Goal: Communication & Community: Ask a question

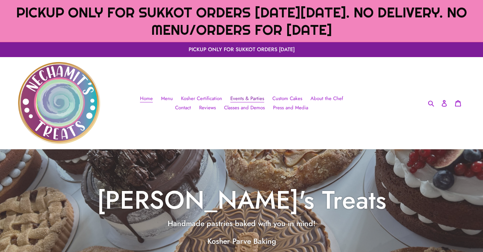
click at [251, 97] on span "Events & Parties" at bounding box center [247, 99] width 34 height 8
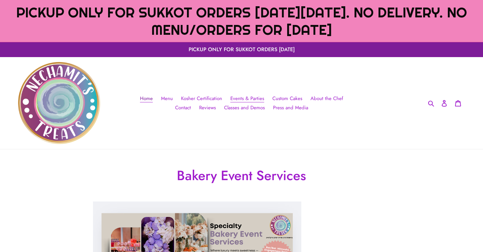
click at [153, 100] on span "Home" at bounding box center [146, 99] width 13 height 8
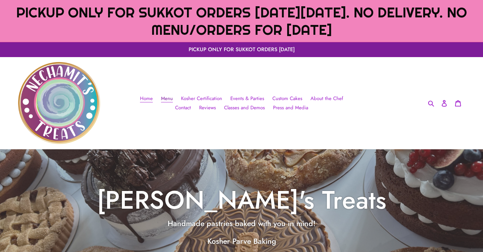
click at [167, 100] on span "Menu" at bounding box center [167, 99] width 12 height 8
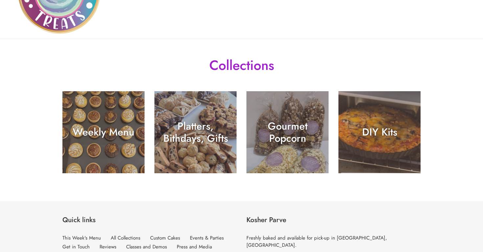
scroll to position [110, 0]
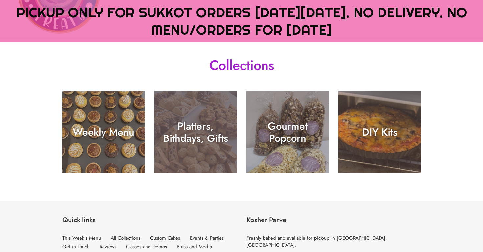
click at [181, 142] on div "Platters, Bithdays, Gifts" at bounding box center [195, 132] width 82 height 24
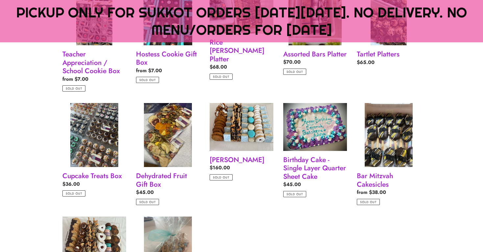
scroll to position [544, 0]
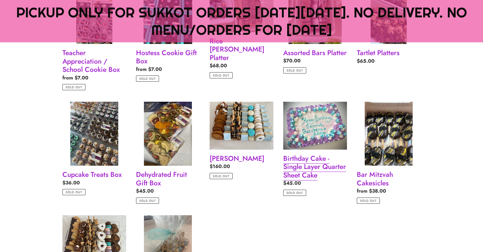
click at [312, 143] on link "Birthday Cake - Single Layer Quarter Sheet Cake" at bounding box center [315, 149] width 64 height 94
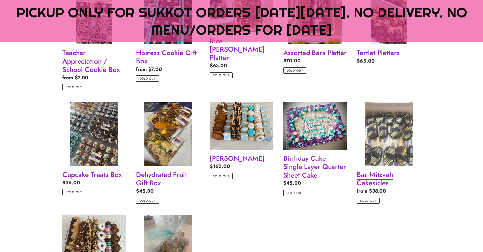
click at [399, 122] on link "Bar Mitzvah Cakesicles" at bounding box center [389, 153] width 64 height 102
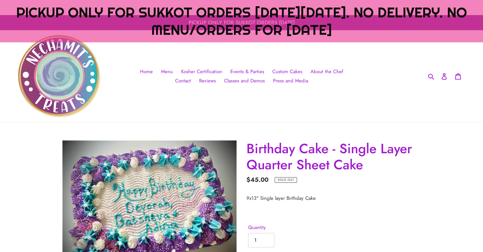
scroll to position [34, 0]
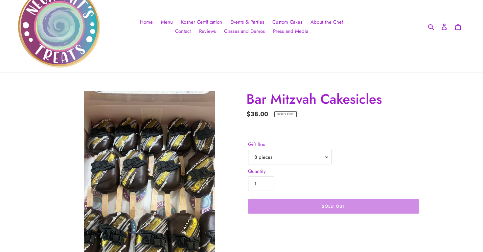
scroll to position [77, 0]
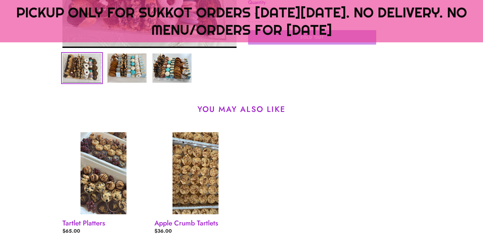
scroll to position [310, 0]
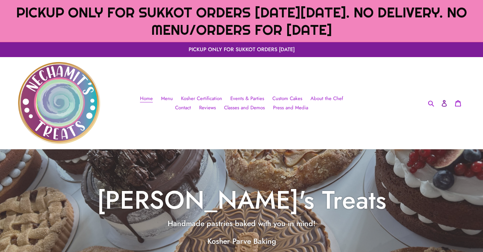
click at [444, 105] on icon at bounding box center [444, 103] width 7 height 7
click at [248, 97] on span "Events & Parties" at bounding box center [247, 99] width 34 height 8
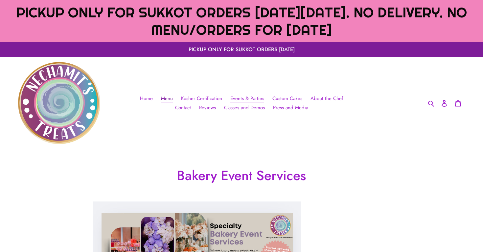
click at [171, 98] on span "Menu" at bounding box center [167, 99] width 12 height 8
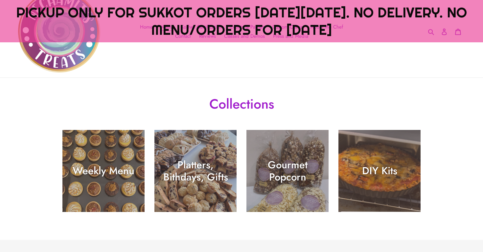
scroll to position [73, 0]
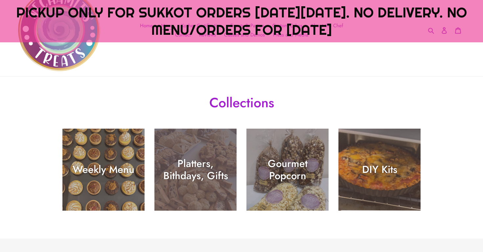
click at [202, 174] on div "Platters, Bithdays, Gifts" at bounding box center [195, 170] width 82 height 24
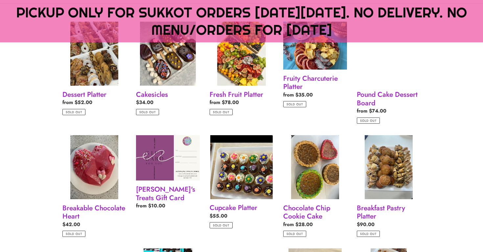
scroll to position [265, 0]
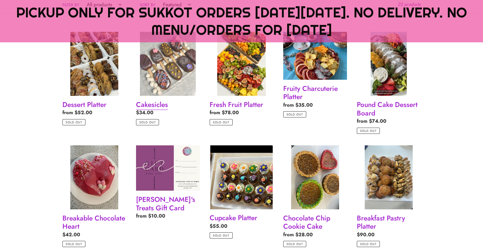
click at [190, 77] on link "Cakesicles" at bounding box center [168, 79] width 64 height 94
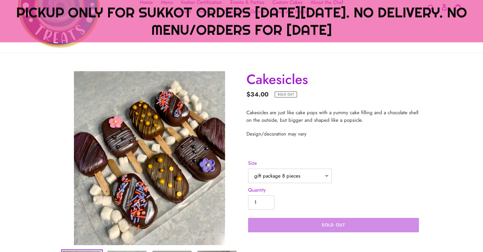
scroll to position [97, 0]
click at [323, 172] on select "gift package 8 pieces" at bounding box center [290, 176] width 84 height 14
click at [269, 204] on input "1" at bounding box center [261, 202] width 26 height 14
click at [265, 204] on input "1" at bounding box center [261, 202] width 26 height 14
type input "2"
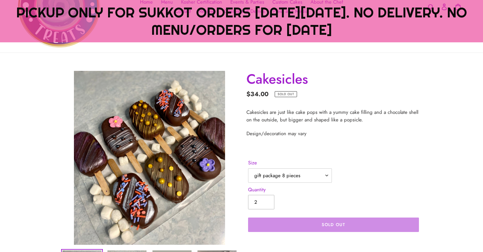
click at [265, 201] on input "2" at bounding box center [261, 202] width 26 height 14
click at [343, 201] on div "Quantity 2" at bounding box center [334, 199] width 174 height 27
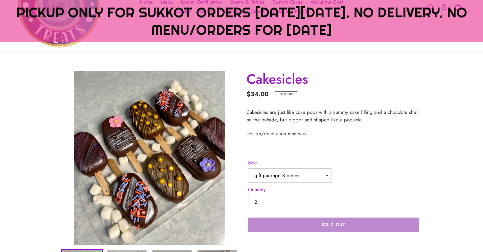
click at [339, 228] on span "Sold out" at bounding box center [333, 225] width 23 height 6
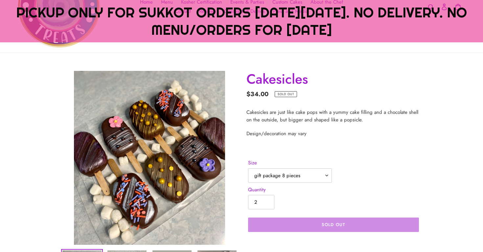
click at [356, 206] on div "Quantity 2" at bounding box center [334, 199] width 174 height 27
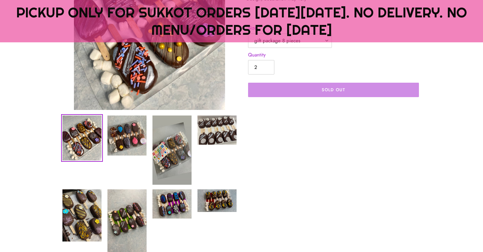
scroll to position [236, 0]
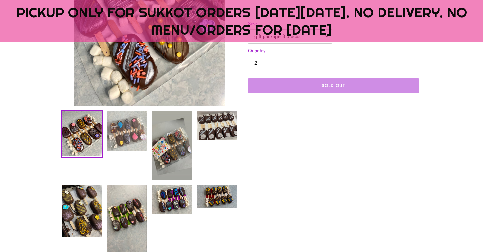
click at [132, 135] on img at bounding box center [127, 131] width 40 height 41
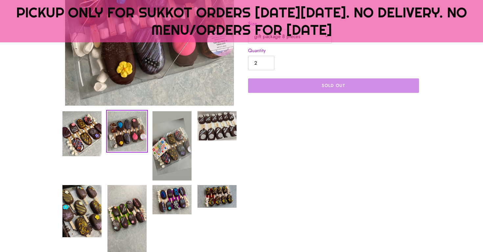
scroll to position [159, 0]
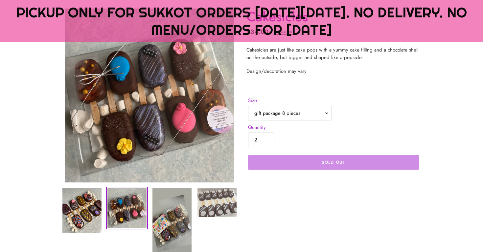
click at [216, 202] on img at bounding box center [217, 203] width 40 height 31
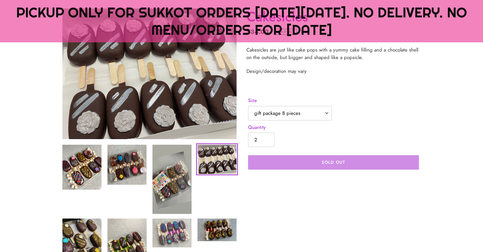
click at [191, 220] on img at bounding box center [172, 233] width 40 height 31
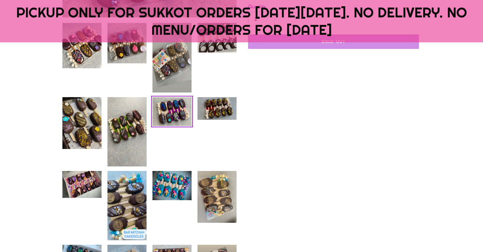
scroll to position [281, 0]
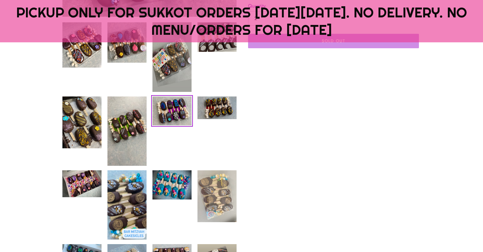
click at [215, 209] on img at bounding box center [217, 197] width 40 height 54
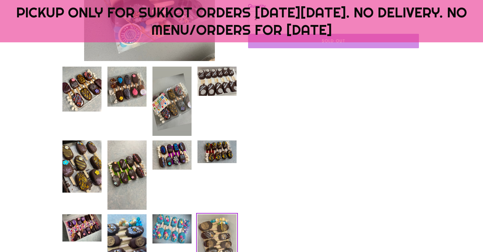
click at [169, 222] on img at bounding box center [172, 229] width 40 height 31
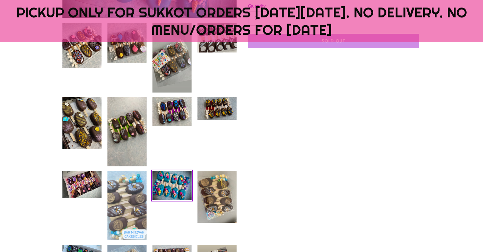
click at [132, 230] on img at bounding box center [127, 206] width 40 height 71
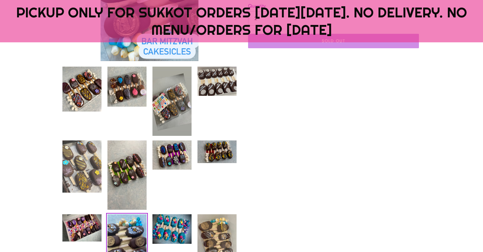
click at [93, 189] on img at bounding box center [82, 167] width 40 height 54
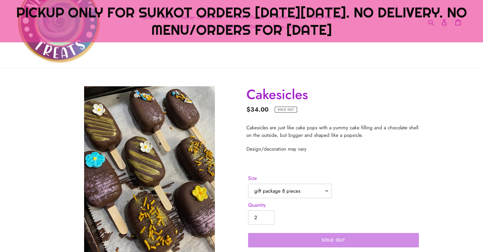
scroll to position [0, 0]
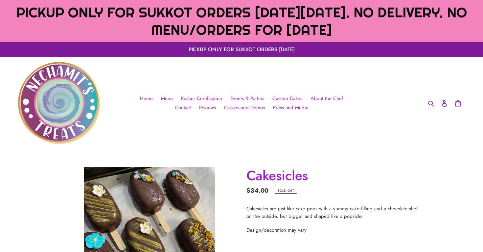
click at [444, 102] on icon at bounding box center [444, 103] width 7 height 7
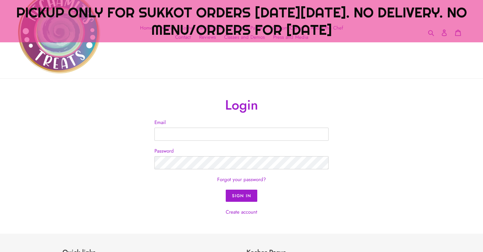
scroll to position [73, 0]
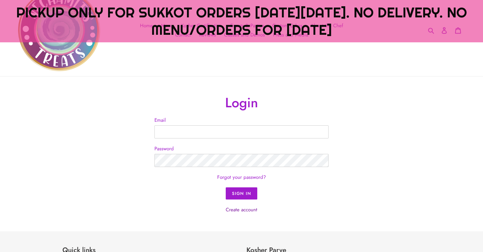
click at [252, 209] on link "Create account" at bounding box center [242, 209] width 32 height 7
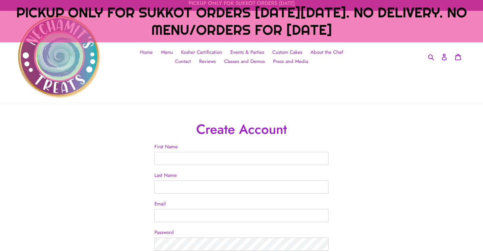
scroll to position [53, 0]
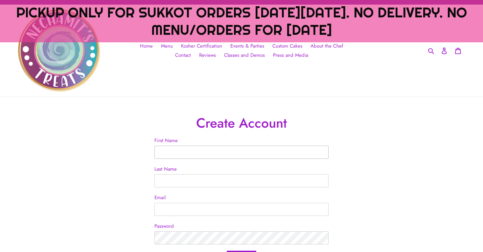
click at [184, 149] on input "First Name" at bounding box center [241, 152] width 174 height 13
type input "Nina"
click at [170, 179] on input "Last Name" at bounding box center [241, 181] width 174 height 13
type input "Semushina"
type input "[EMAIL_ADDRESS][DOMAIN_NAME]"
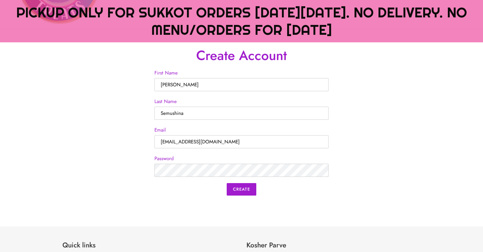
scroll to position [126, 0]
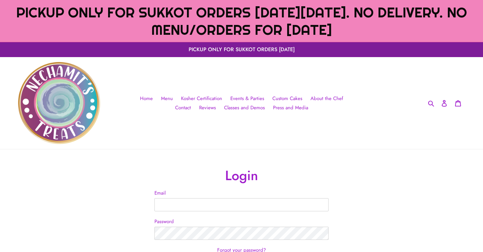
scroll to position [115, 0]
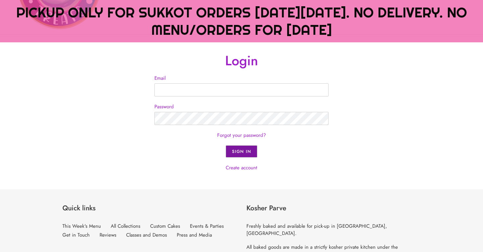
click at [245, 152] on input "Sign In" at bounding box center [241, 152] width 31 height 12
click at [202, 86] on input "Email" at bounding box center [241, 89] width 174 height 13
type input "homo.preludens@gmail.com"
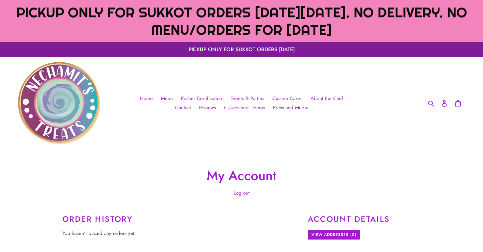
click at [333, 233] on body "Skip to content Just added to your cart Qty: View cart ( ) Continue shopping PI…" at bounding box center [241, 222] width 483 height 444
click at [323, 234] on link "View Addresses (0)" at bounding box center [334, 235] width 52 height 10
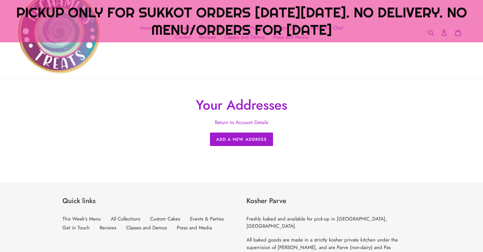
scroll to position [99, 0]
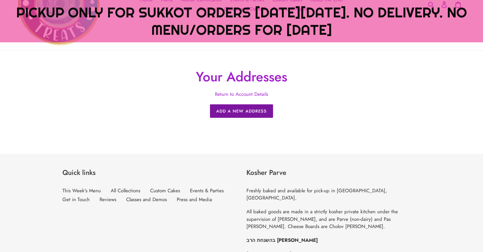
click at [265, 116] on button "Add a New Address" at bounding box center [241, 112] width 63 height 14
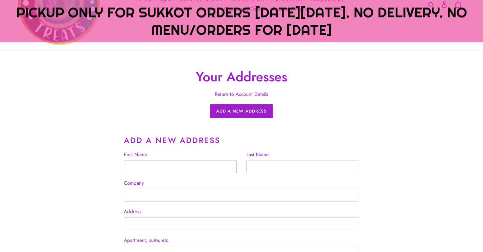
click at [163, 166] on input "First Name" at bounding box center [180, 166] width 113 height 13
type input "[PERSON_NAME]"
type input "Semushina"
type input "[STREET_ADDRESS]"
type input "15e"
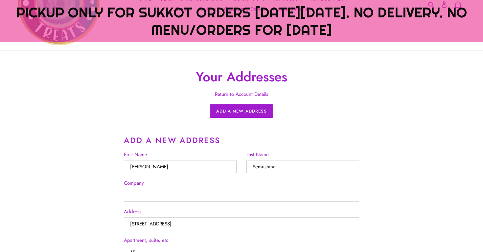
type input "[GEOGRAPHIC_DATA]"
select select "Illinois"
type input "60615"
type input "18584057491"
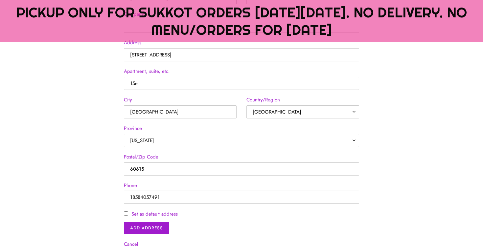
scroll to position [287, 0]
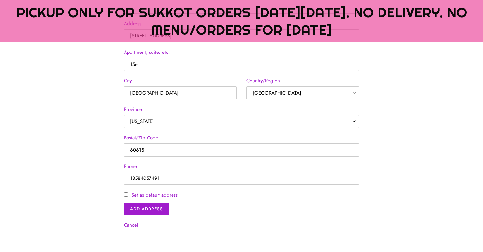
click at [161, 196] on label "Set as default address" at bounding box center [154, 196] width 46 height 8
click at [128, 196] on input "Set as default address" at bounding box center [126, 195] width 4 height 4
checkbox input "true"
click at [155, 211] on input "Add Address" at bounding box center [146, 209] width 45 height 12
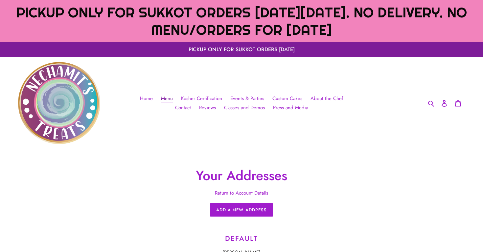
click at [169, 98] on span "Menu" at bounding box center [167, 99] width 12 height 8
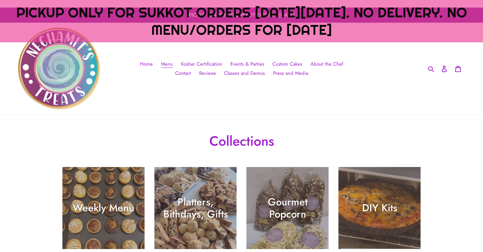
scroll to position [136, 0]
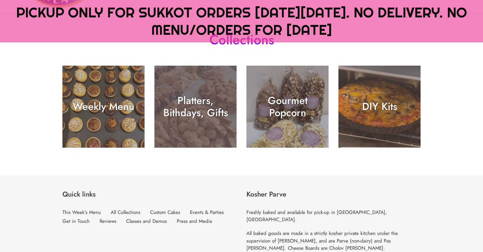
click at [176, 148] on div "Platters, Bithdays, Gifts" at bounding box center [195, 148] width 82 height 0
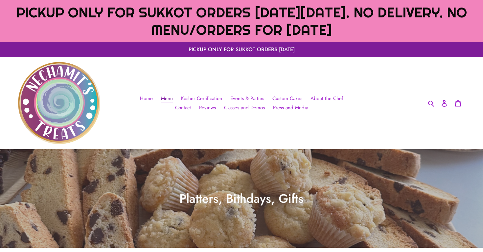
click at [171, 101] on span "Menu" at bounding box center [167, 99] width 12 height 8
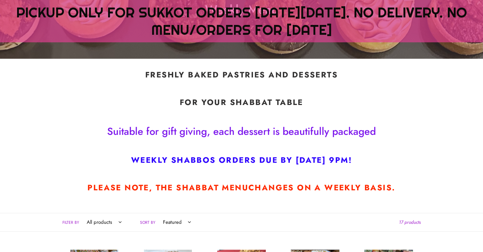
scroll to position [201, 0]
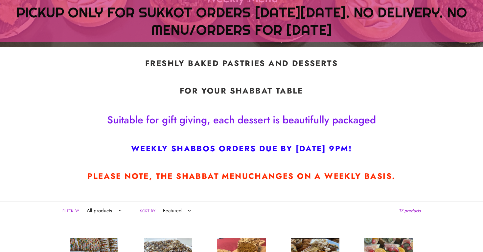
click at [324, 179] on strong "changes on a weekly basis." at bounding box center [322, 177] width 147 height 12
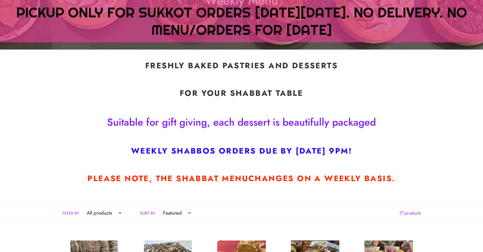
scroll to position [206, 0]
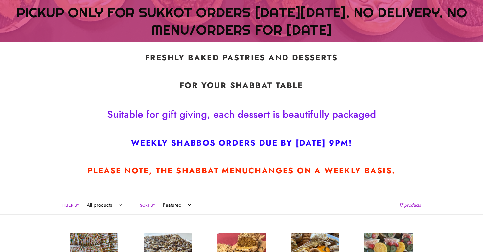
click at [220, 181] on div "Freshly baked pastries and desserts for your Shabbat table Suitable for gift gi…" at bounding box center [241, 118] width 394 height 131
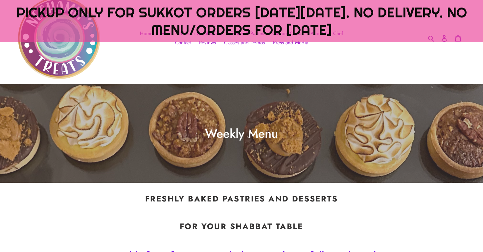
scroll to position [40, 0]
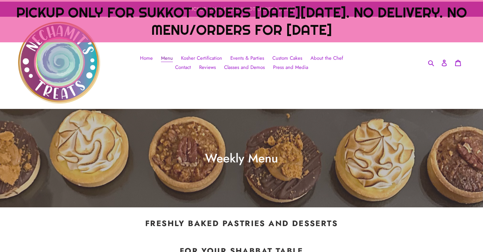
click at [168, 59] on span "Menu" at bounding box center [167, 59] width 12 height 8
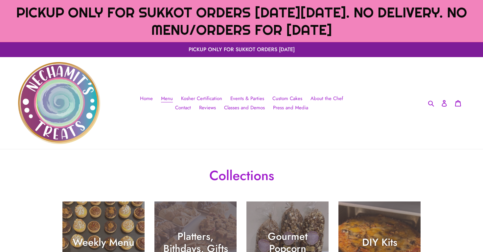
click at [203, 235] on div "Platters, Bithdays, Gifts" at bounding box center [195, 243] width 82 height 24
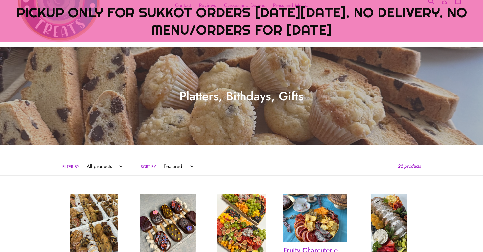
scroll to position [204, 0]
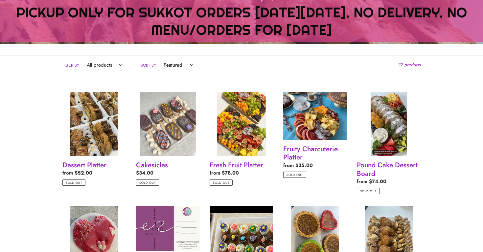
click at [172, 120] on link "Cakesicles" at bounding box center [168, 139] width 64 height 94
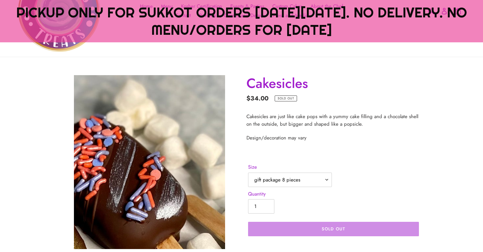
scroll to position [130, 0]
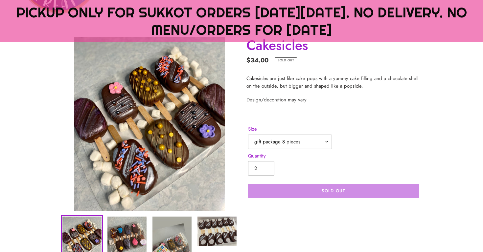
type input "2"
click at [265, 168] on input "2" at bounding box center [261, 168] width 26 height 14
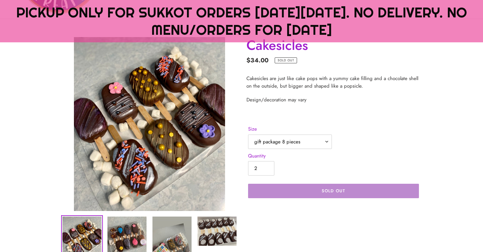
click at [304, 187] on button "Sold out" at bounding box center [333, 191] width 171 height 14
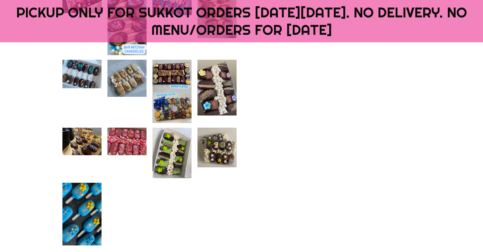
scroll to position [372, 0]
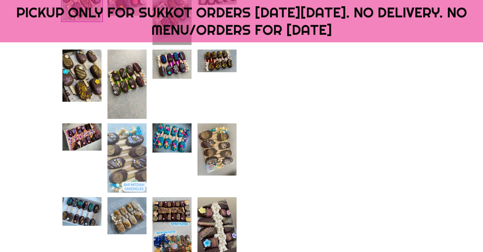
click at [116, 162] on img at bounding box center [127, 158] width 40 height 71
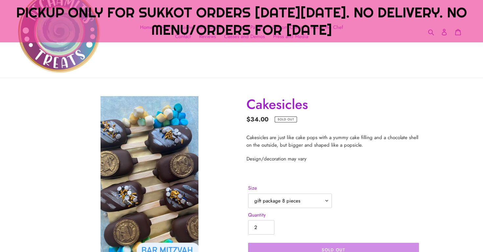
scroll to position [0, 0]
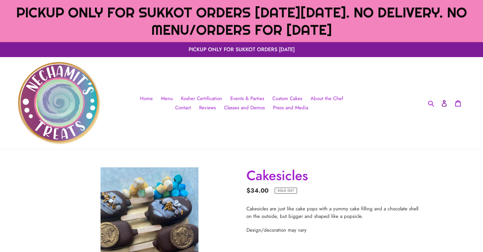
click at [446, 100] on link "Account" at bounding box center [445, 103] width 14 height 14
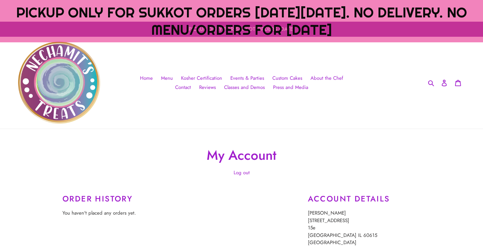
scroll to position [21, 0]
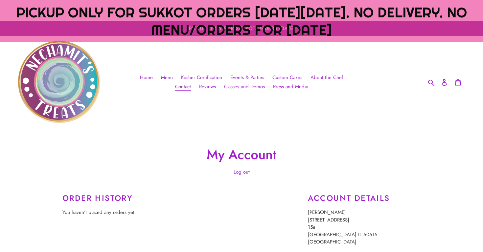
click at [187, 88] on span "Contact" at bounding box center [183, 87] width 16 height 8
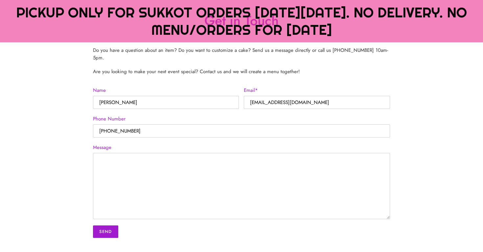
scroll to position [154, 0]
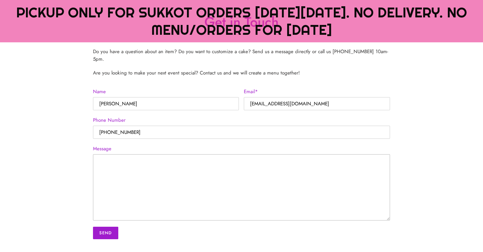
click at [183, 184] on textarea "Message" at bounding box center [241, 187] width 297 height 66
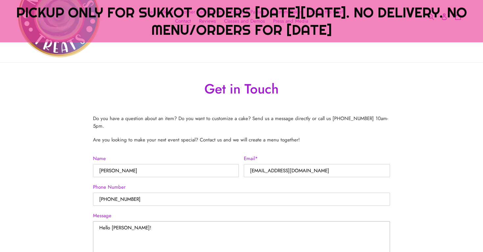
scroll to position [88, 0]
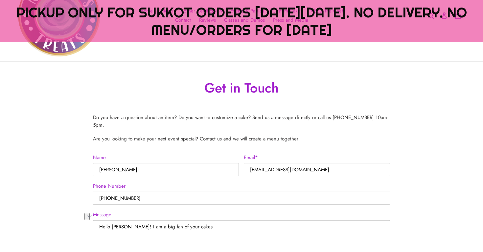
drag, startPoint x: 198, startPoint y: 218, endPoint x: 179, endPoint y: 219, distance: 18.4
click at [179, 221] on textarea "Hello Nechamit! I am a big fan of your cakes" at bounding box center [241, 254] width 297 height 66
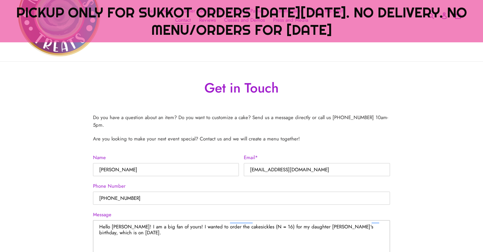
click at [343, 221] on textarea "Hello Nechamit! I am a big fan of yours! I wanted to order the cakesickles (N =…" at bounding box center [241, 254] width 297 height 66
click at [165, 229] on textarea "Hello Nechamit! I am a big fan of yours! I wanted to order the Cake Slices (N =…" at bounding box center [241, 254] width 297 height 66
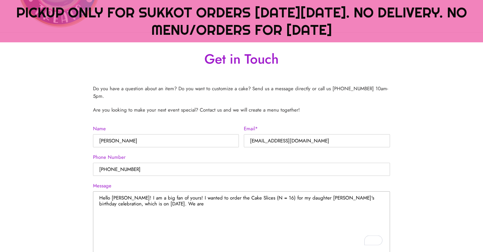
click at [328, 192] on textarea "Hello Nechamit! I am a big fan of yours! I wanted to order the Cake Slices (N =…" at bounding box center [241, 225] width 297 height 66
click at [193, 197] on textarea "Hello Nechamit! I am a big fan of yours! I wanted to order the Cake Slices (N =…" at bounding box center [241, 225] width 297 height 66
click at [180, 206] on textarea "Hello Nechamit! I am a big fan of yours! I wanted to order the Cake Slices (N =…" at bounding box center [241, 225] width 297 height 66
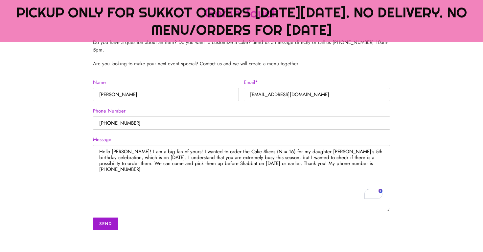
scroll to position [170, 0]
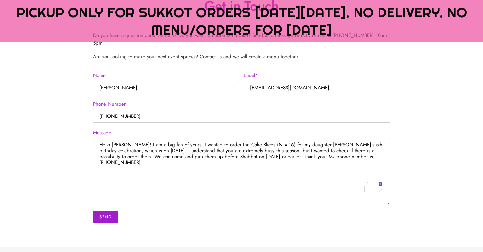
click at [367, 149] on textarea "Hello Nechamit! I am a big fan of yours! I wanted to order the Cake Slices (N =…" at bounding box center [241, 171] width 297 height 66
type textarea "Hello Nechamit! I am a big fan of yours! I wanted to order the Cake Slices (N =…"
click at [107, 211] on input "Send" at bounding box center [105, 217] width 25 height 12
click at [168, 110] on input "[PHONE_NUMBER]" at bounding box center [241, 116] width 297 height 13
click at [96, 110] on input "[PHONE_NUMBER]" at bounding box center [241, 116] width 297 height 13
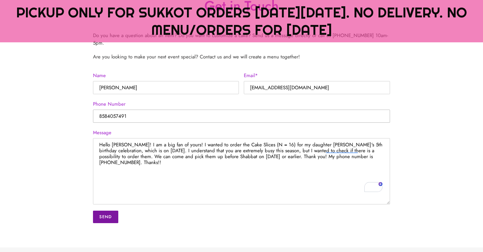
type input "8584057491"
click at [109, 211] on input "Send" at bounding box center [105, 217] width 25 height 12
